Goal: Information Seeking & Learning: Learn about a topic

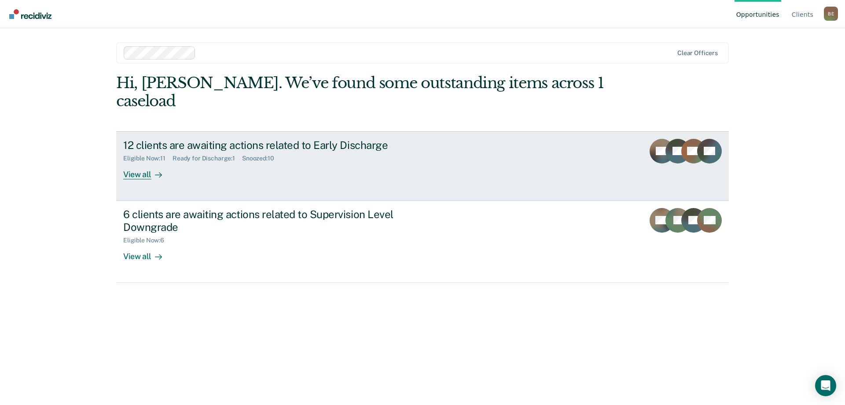
click at [139, 162] on div "View all" at bounding box center [147, 170] width 49 height 17
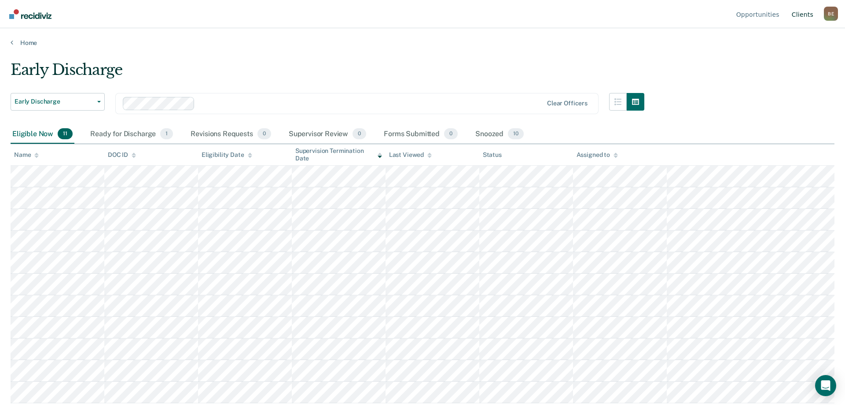
click at [804, 14] on link "Client s" at bounding box center [802, 14] width 25 height 28
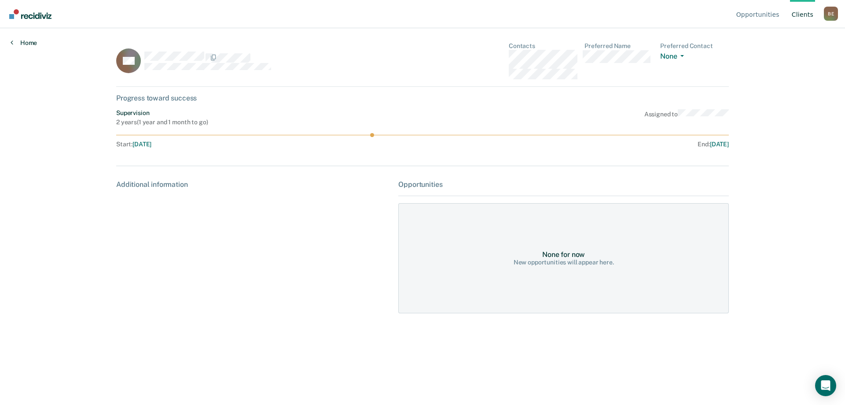
click at [27, 42] on link "Home" at bounding box center [24, 43] width 26 height 8
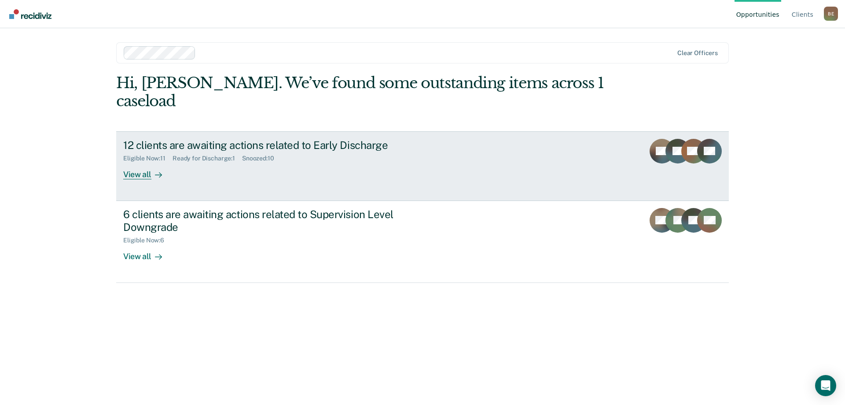
click at [134, 162] on div "View all" at bounding box center [147, 170] width 49 height 17
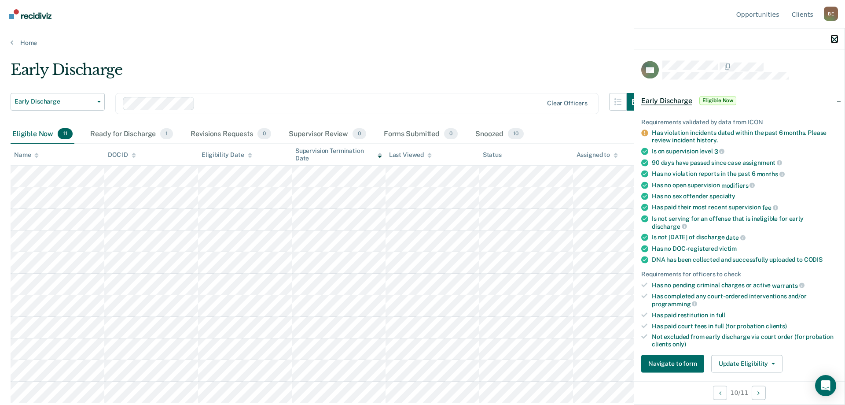
click at [835, 38] on icon "button" at bounding box center [835, 39] width 6 height 6
